Goal: Transaction & Acquisition: Purchase product/service

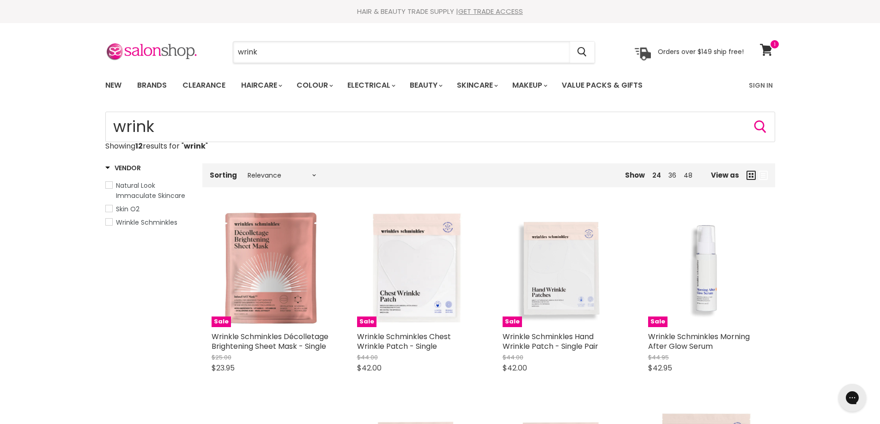
click at [327, 48] on input "wrink" at bounding box center [401, 52] width 337 height 21
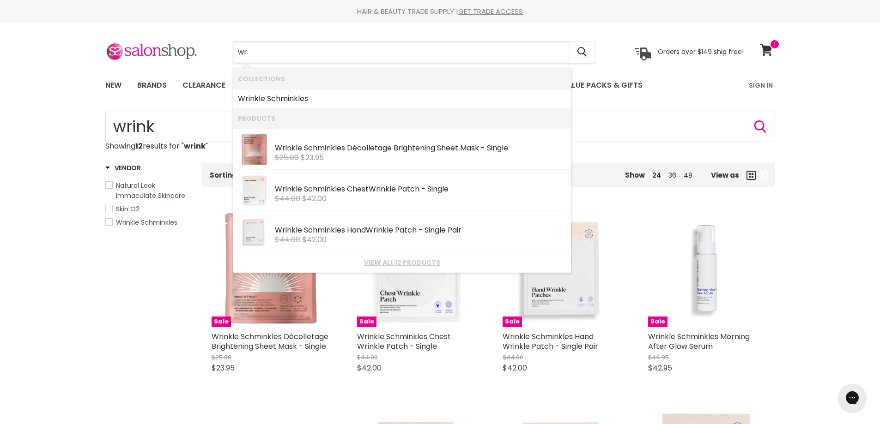
type input "w"
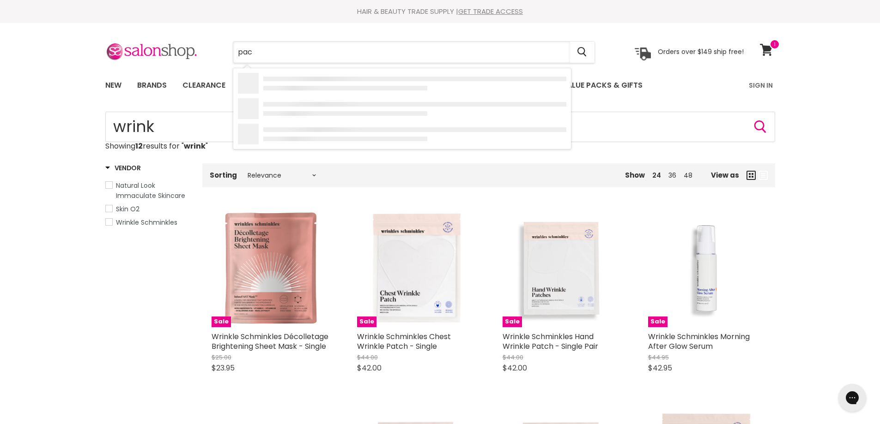
type input "pack"
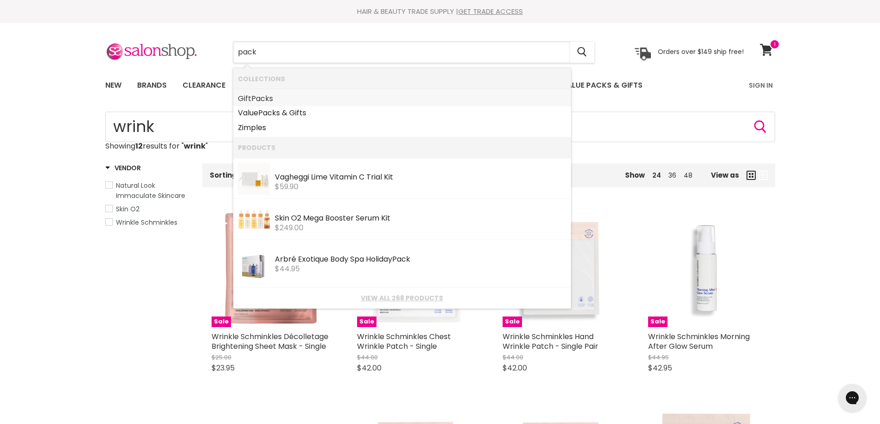
click at [275, 94] on link "Gift Pack s" at bounding box center [402, 98] width 328 height 15
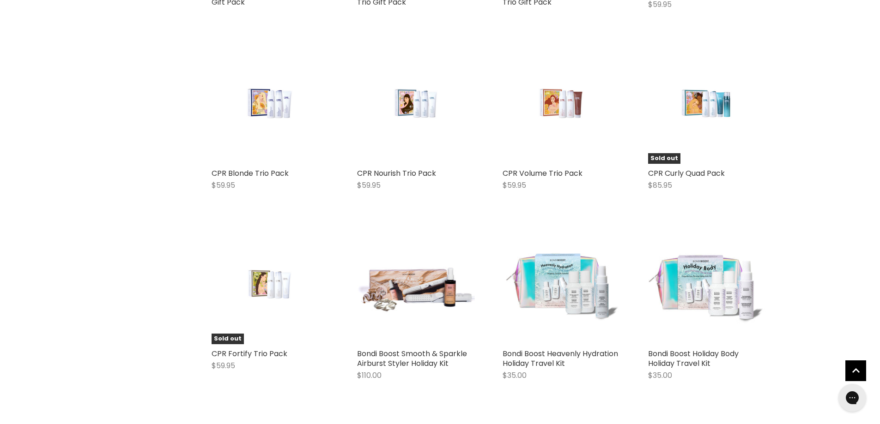
scroll to position [1986, 0]
